Goal: Transaction & Acquisition: Purchase product/service

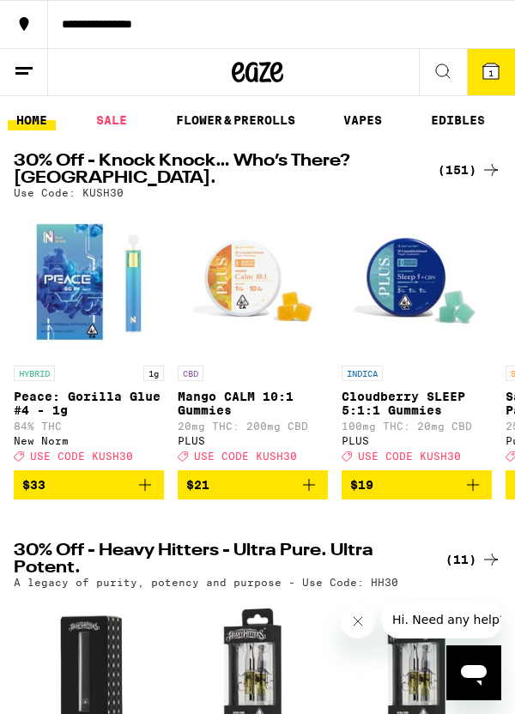
click at [497, 73] on icon at bounding box center [490, 70] width 15 height 15
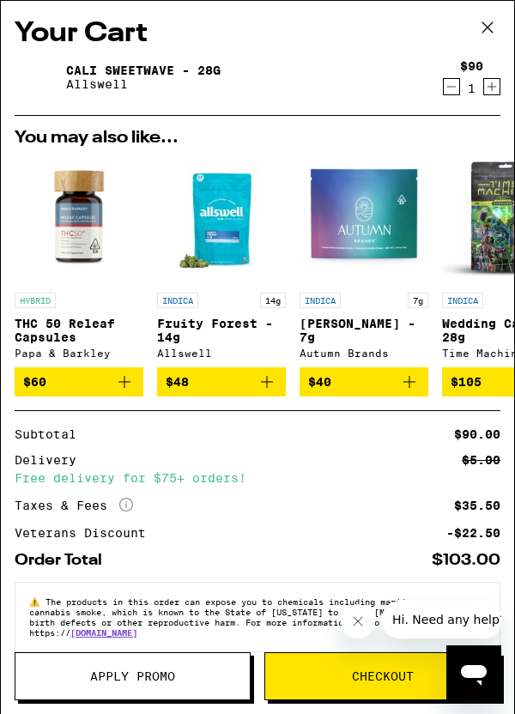
click at [443, 88] on button "Decrement" at bounding box center [451, 86] width 17 height 17
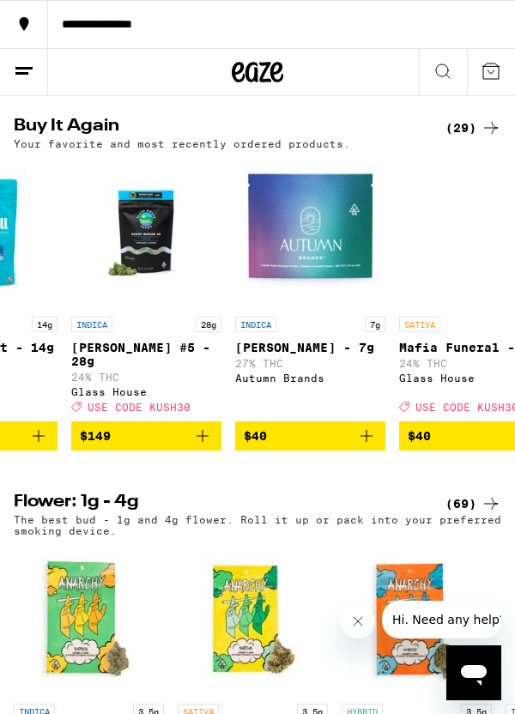
scroll to position [0, 434]
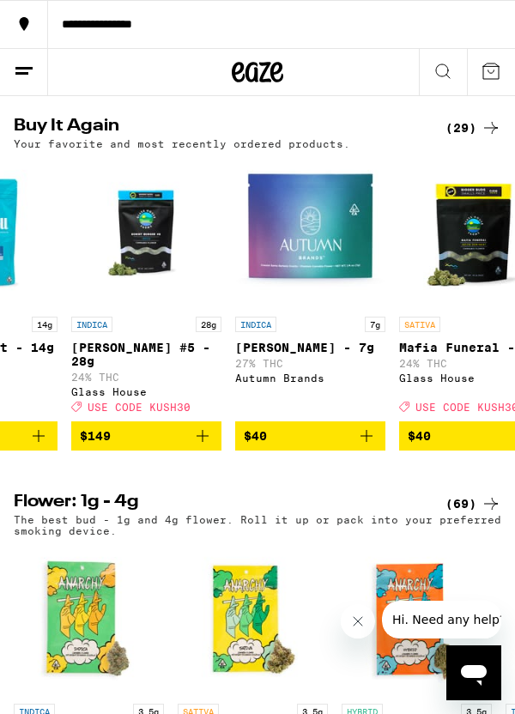
click at [202, 442] on icon "Add to bag" at bounding box center [202, 436] width 12 height 12
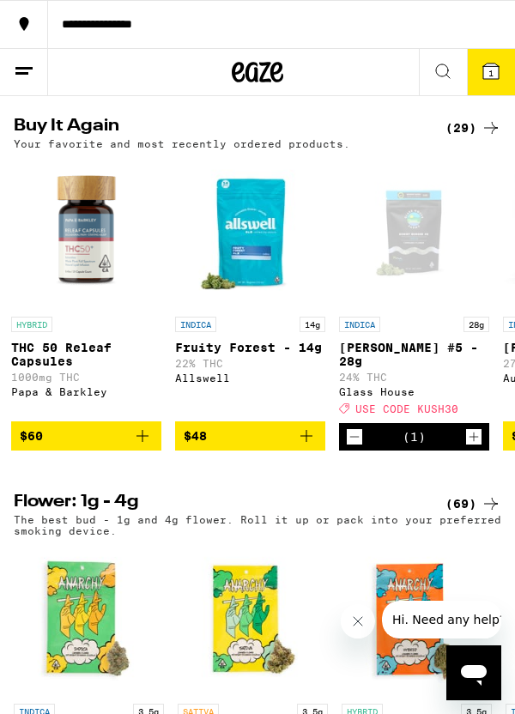
scroll to position [0, 166]
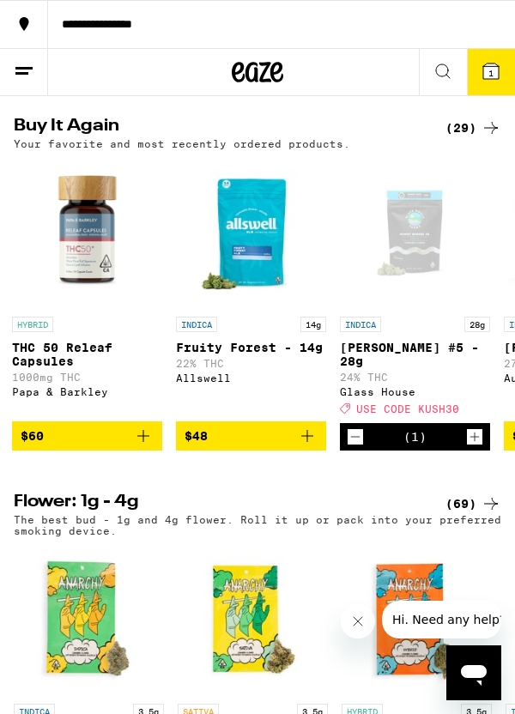
click at [144, 446] on icon "Add to bag" at bounding box center [143, 436] width 21 height 21
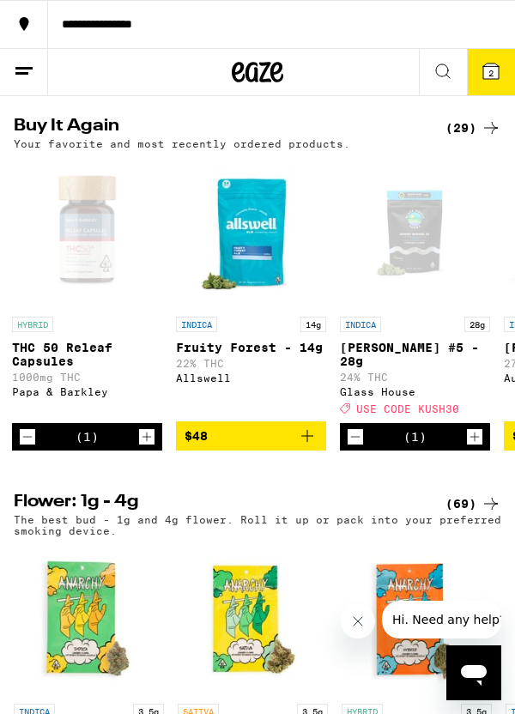
click at [495, 74] on icon at bounding box center [490, 70] width 15 height 15
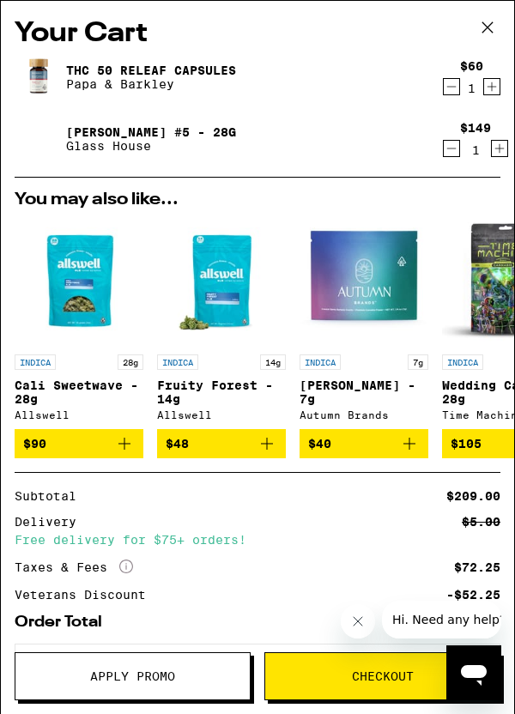
click at [166, 673] on span "Apply Promo" at bounding box center [132, 676] width 85 height 12
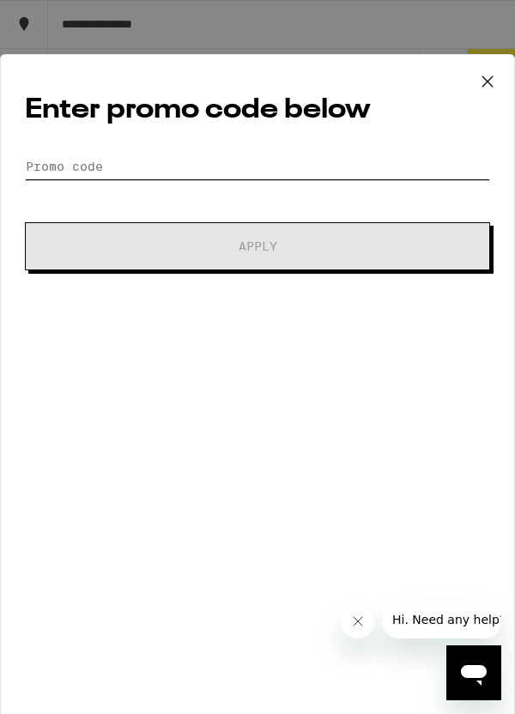
click at [329, 170] on input "Promo Code" at bounding box center [257, 167] width 465 height 26
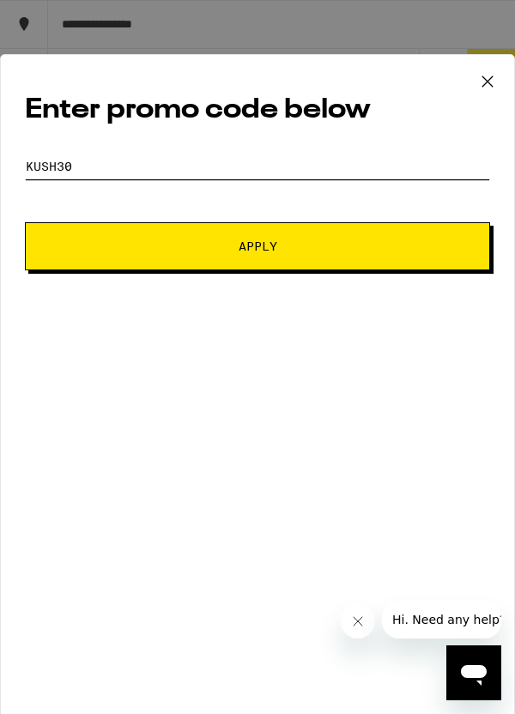
type input "Kush30"
click at [323, 252] on button "Apply" at bounding box center [257, 246] width 465 height 48
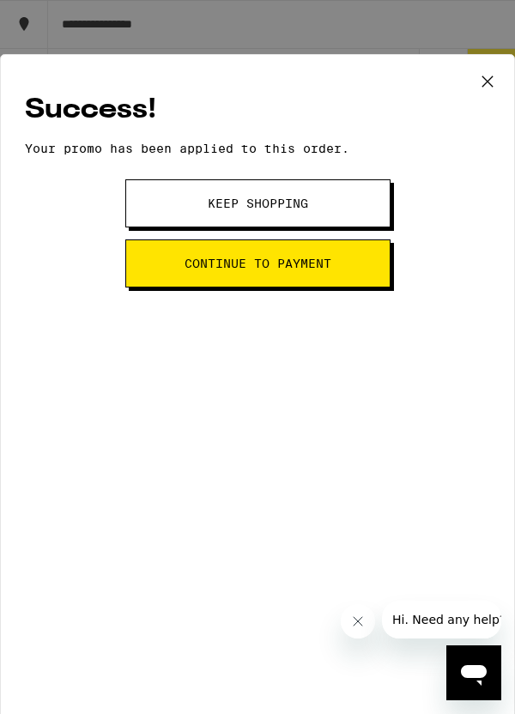
click at [343, 202] on button "Keep Shopping" at bounding box center [257, 203] width 265 height 48
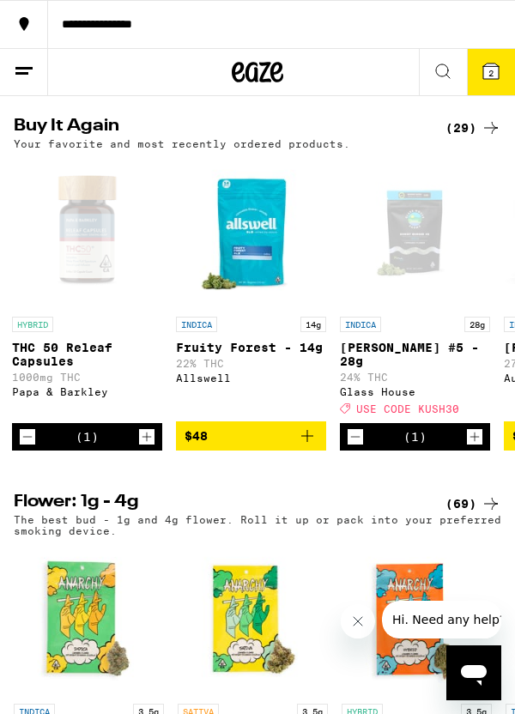
click at [490, 72] on span "2" at bounding box center [490, 73] width 5 height 10
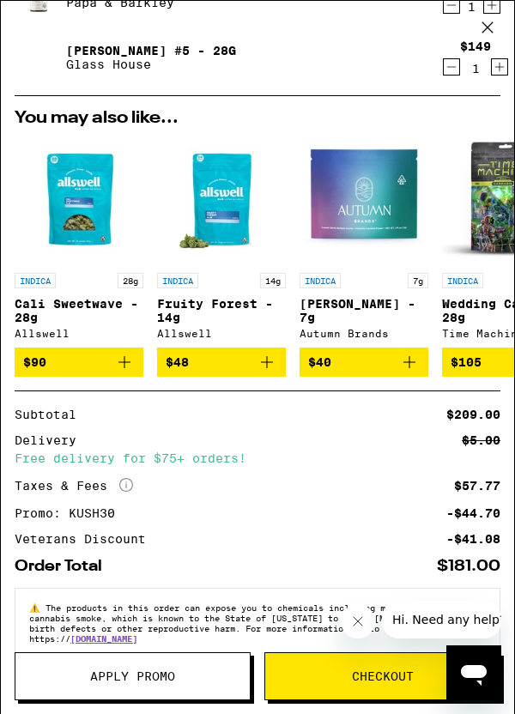
scroll to position [133, 0]
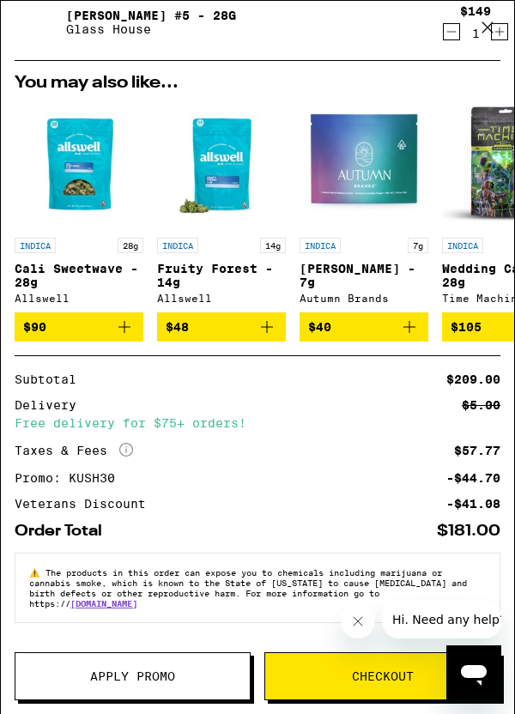
click at [352, 687] on button "Checkout" at bounding box center [382, 676] width 236 height 48
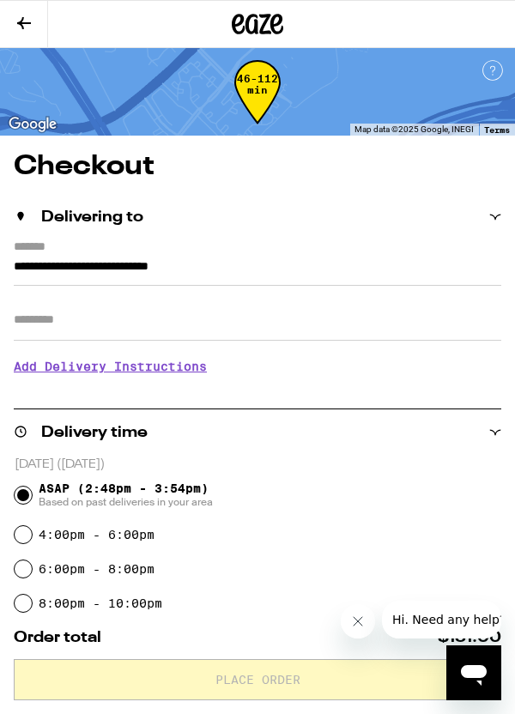
click at [82, 328] on input "Apt/Suite" at bounding box center [257, 319] width 487 height 41
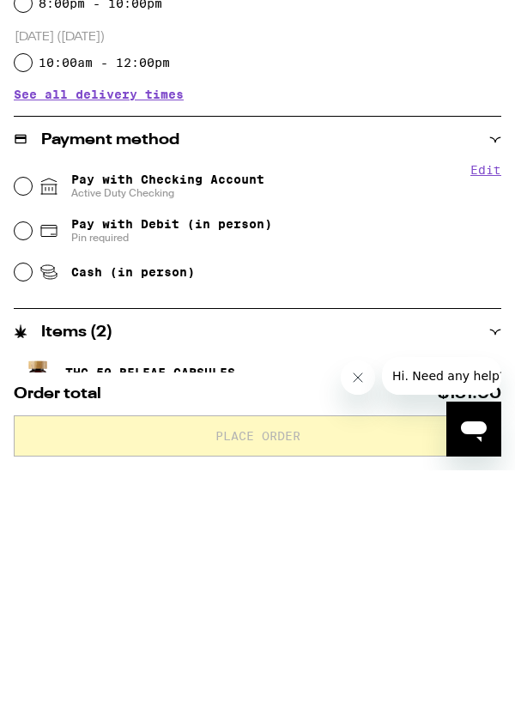
scroll to position [373, 0]
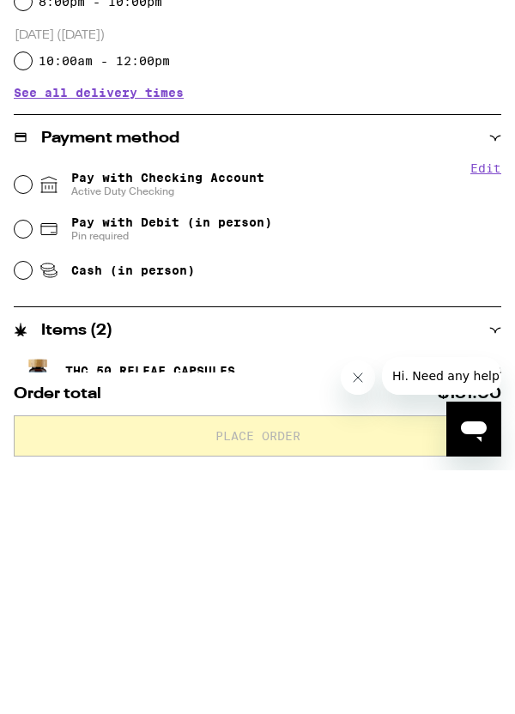
type input "***"
click at [29, 425] on input "Pay with Checking Account Active Duty Checking" at bounding box center [23, 428] width 17 height 17
radio input "true"
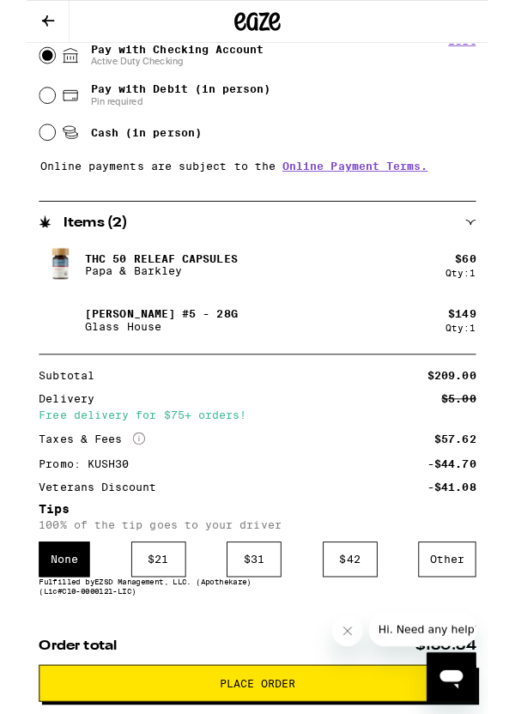
scroll to position [798, 0]
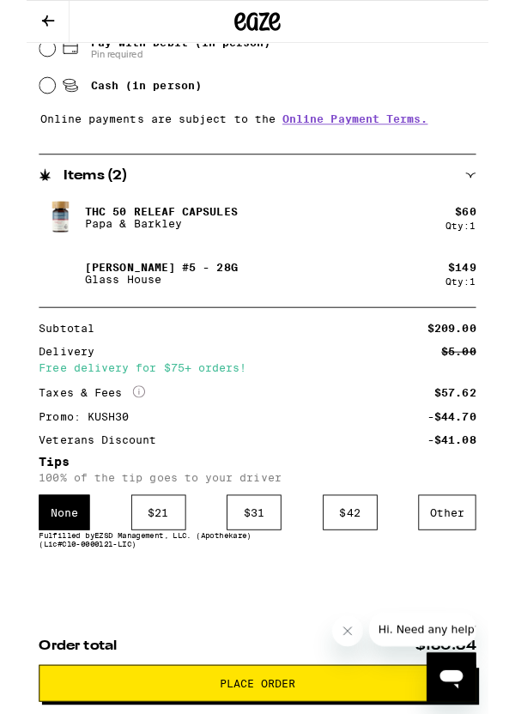
click at [466, 566] on div "Other" at bounding box center [469, 571] width 64 height 39
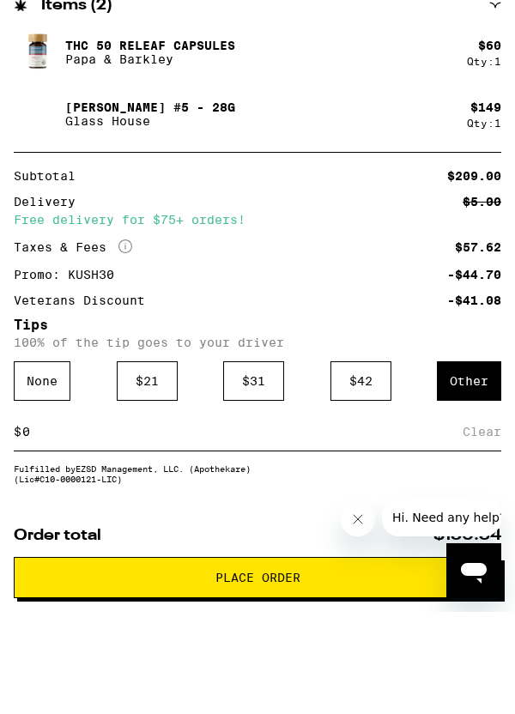
scroll to position [941, 0]
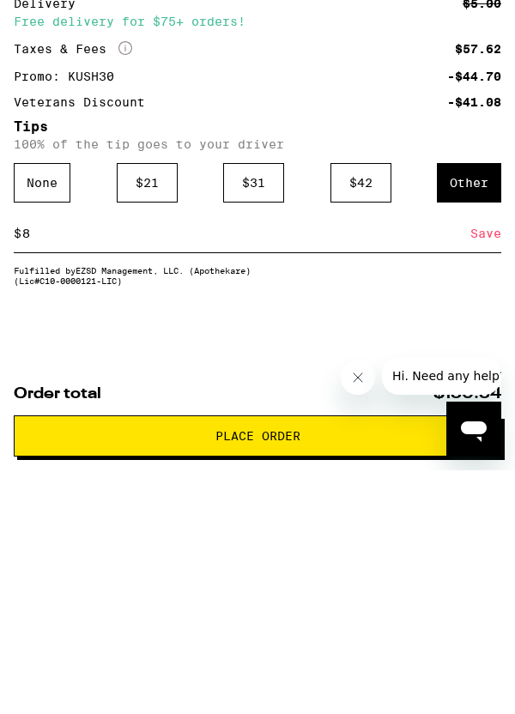
type input "8"
click at [482, 478] on div "Save" at bounding box center [485, 477] width 31 height 38
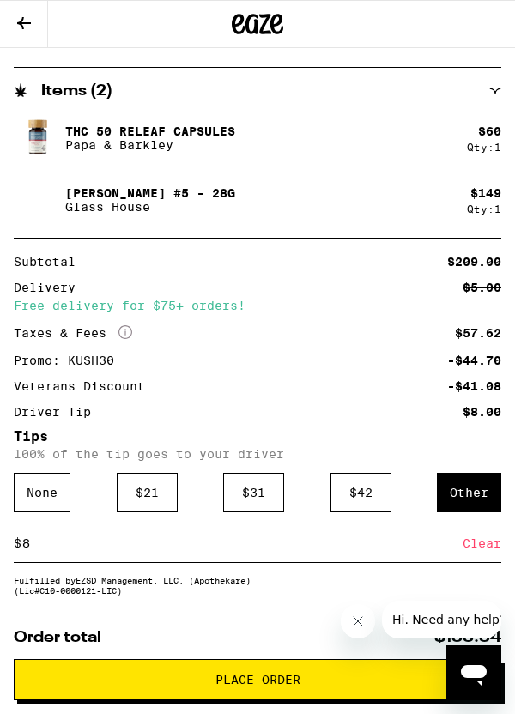
scroll to position [889, 0]
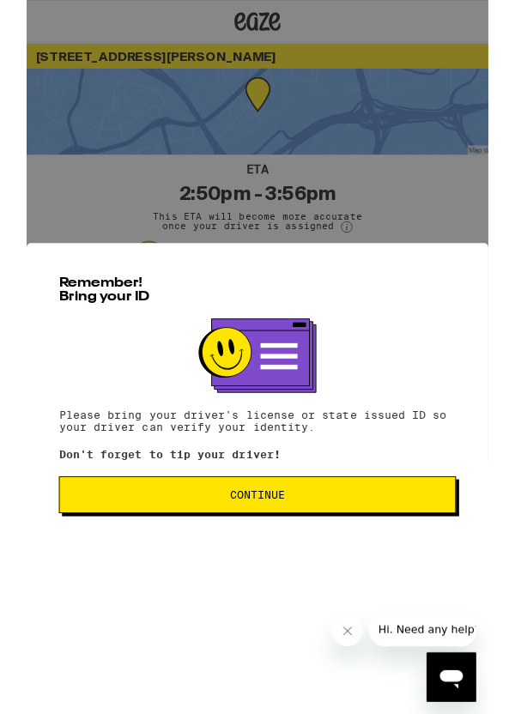
click at [94, 558] on span "Continue" at bounding box center [258, 552] width 414 height 12
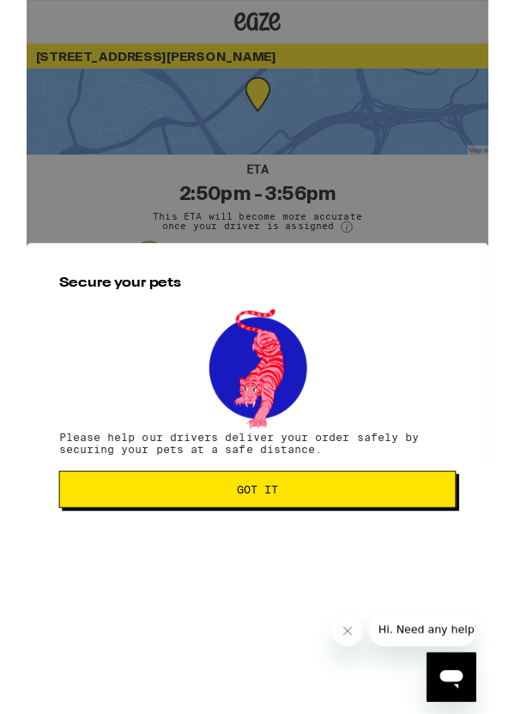
click at [175, 543] on span "Got it" at bounding box center [258, 546] width 414 height 12
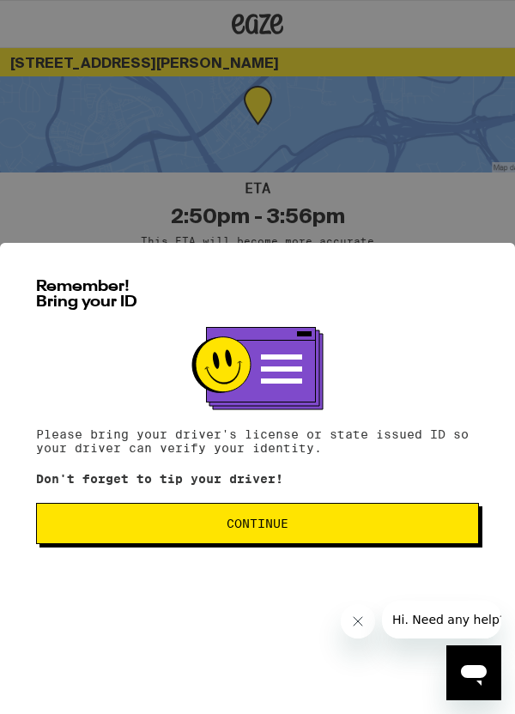
click at [364, 539] on button "Continue" at bounding box center [257, 523] width 443 height 41
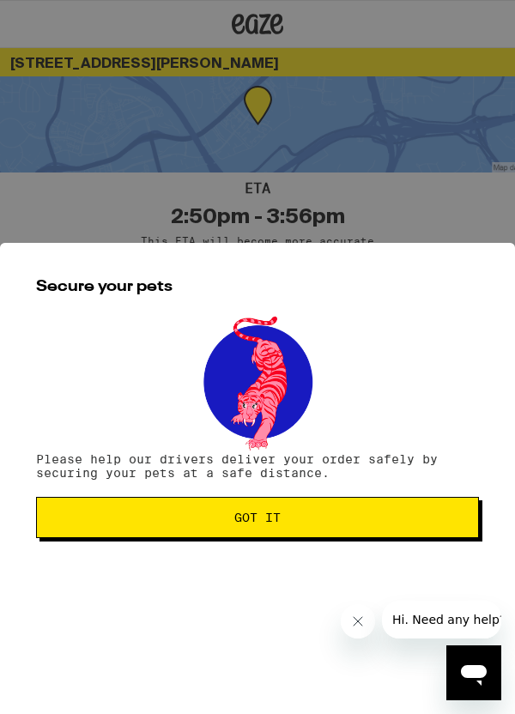
click at [383, 507] on button "Got it" at bounding box center [257, 517] width 443 height 41
